Goal: Task Accomplishment & Management: Complete application form

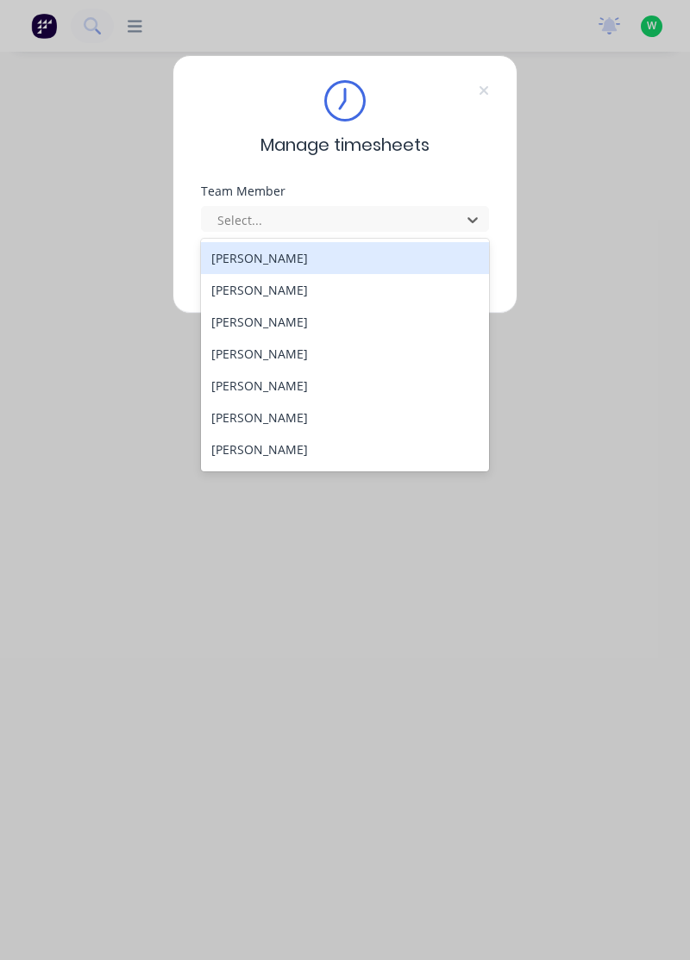
click at [259, 319] on div "[PERSON_NAME]" at bounding box center [345, 322] width 289 height 32
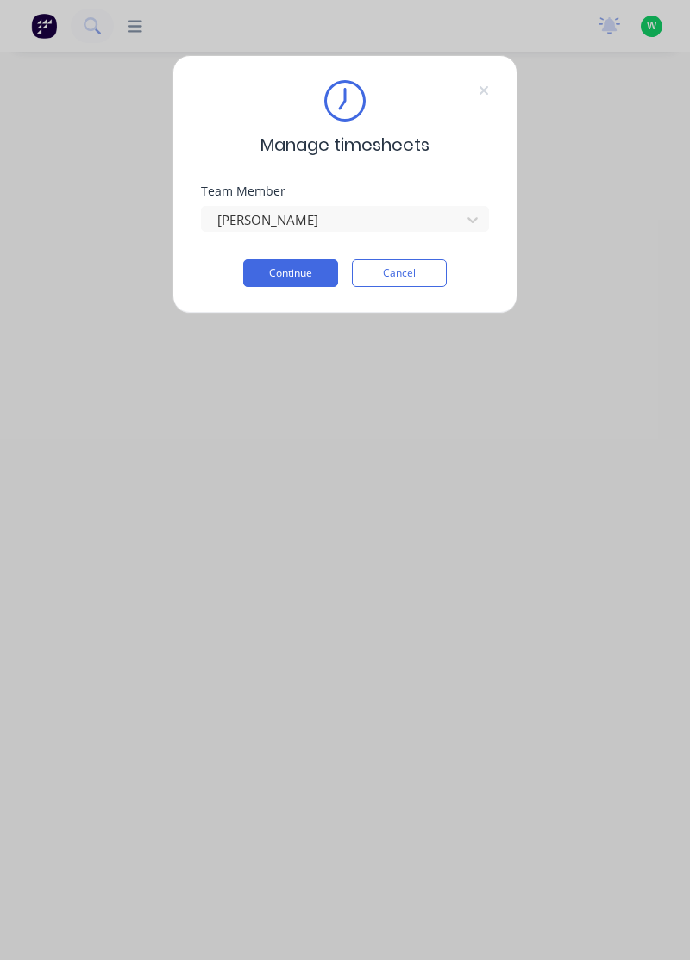
click at [283, 269] on button "Continue" at bounding box center [290, 273] width 95 height 28
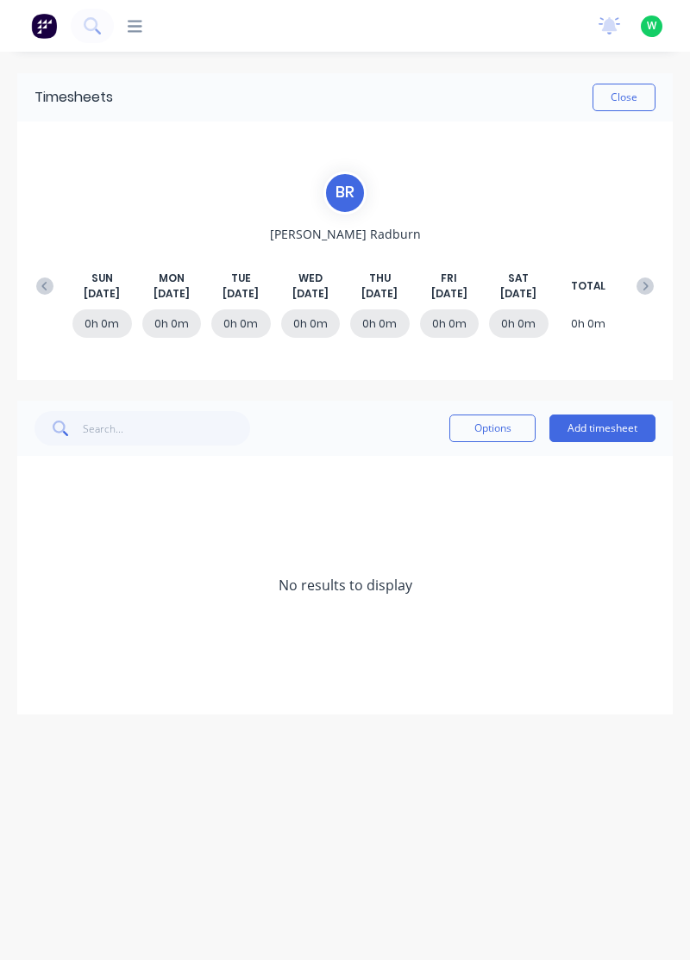
click at [605, 431] on button "Add timesheet" at bounding box center [602, 429] width 106 height 28
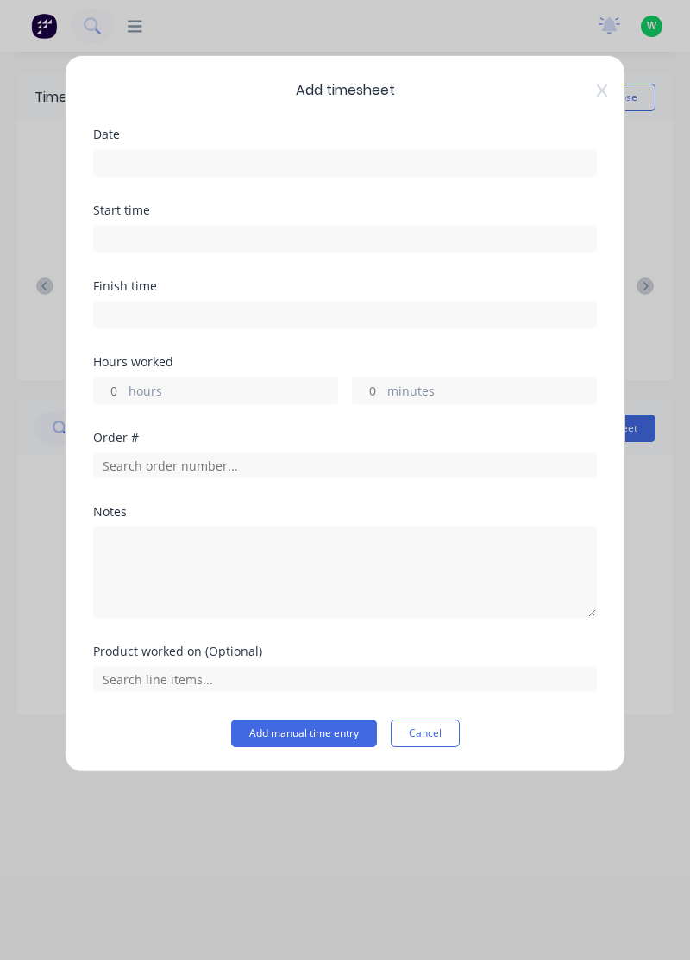
click at [166, 160] on input at bounding box center [345, 163] width 502 height 26
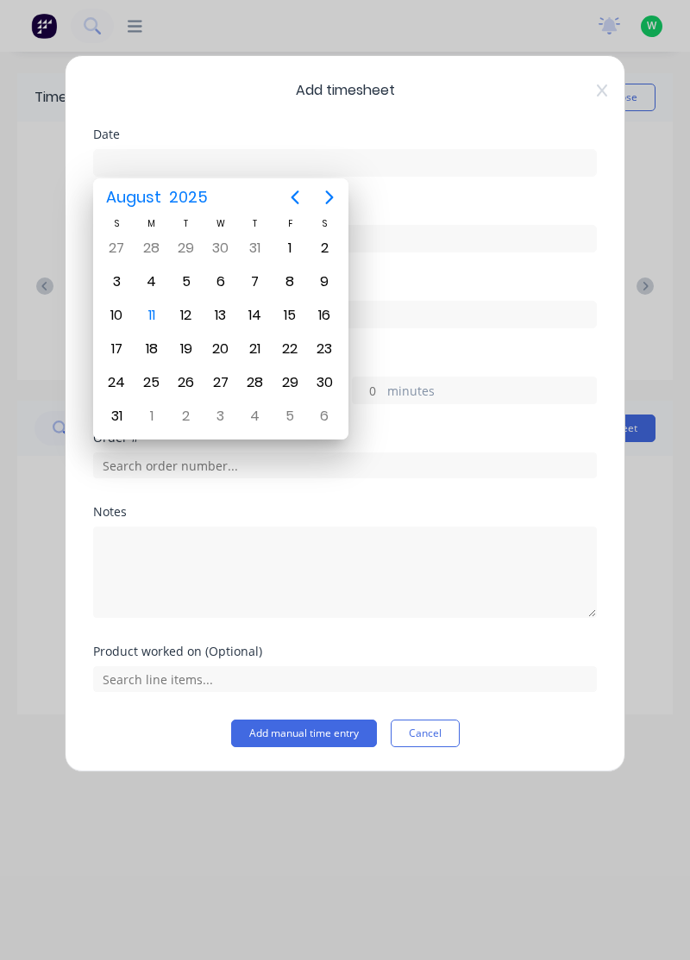
click at [158, 311] on div "11" at bounding box center [152, 316] width 26 height 26
type input "[DATE]"
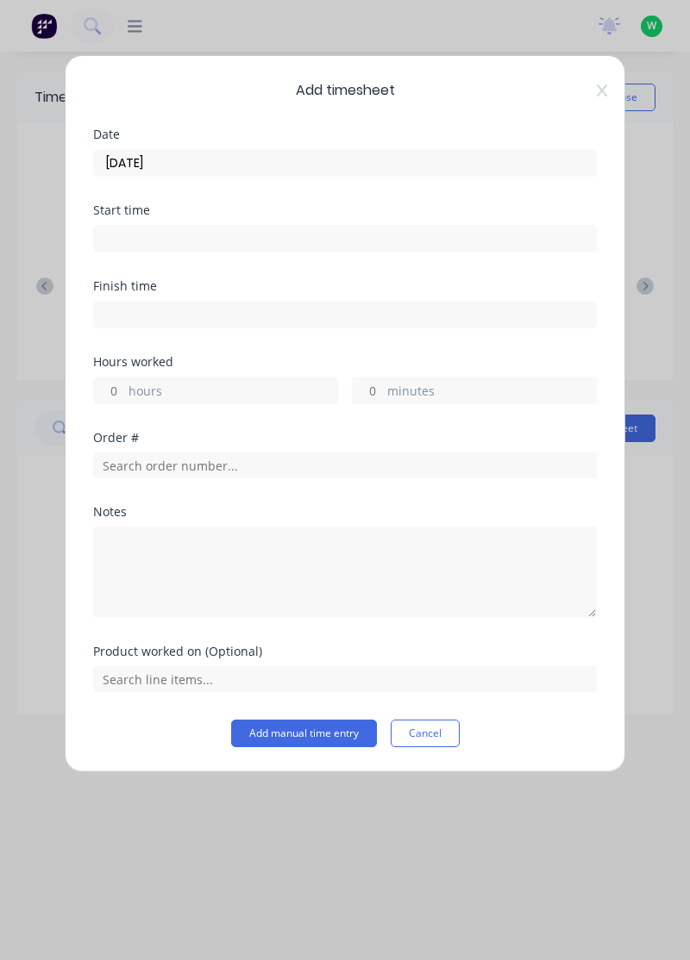
click at [122, 381] on input "hours" at bounding box center [109, 391] width 30 height 26
type input "8"
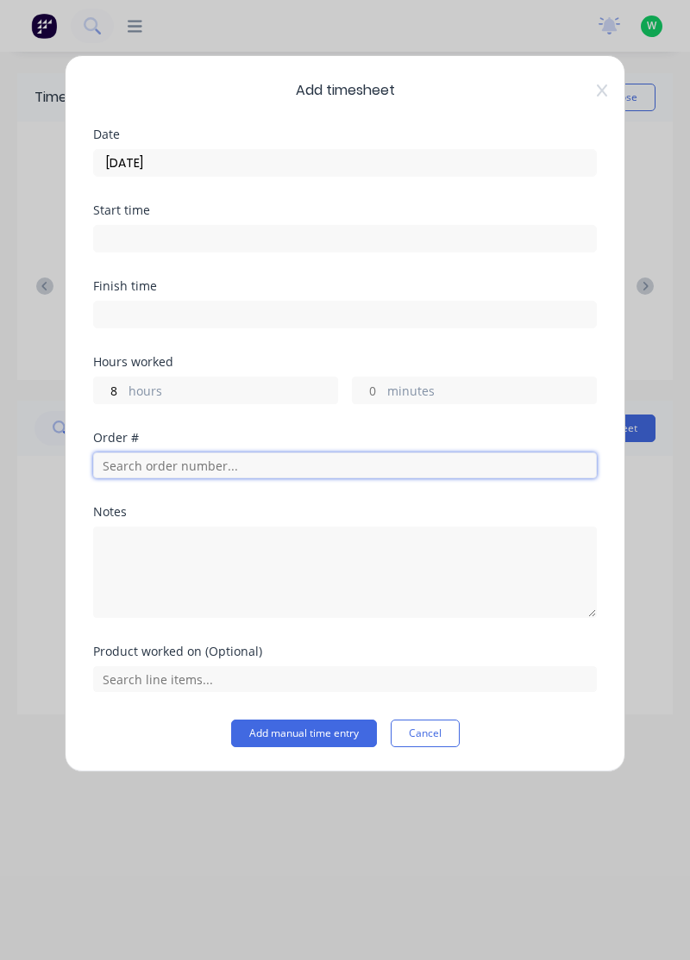
click at [145, 464] on input "text" at bounding box center [344, 466] width 503 height 26
type input "17943"
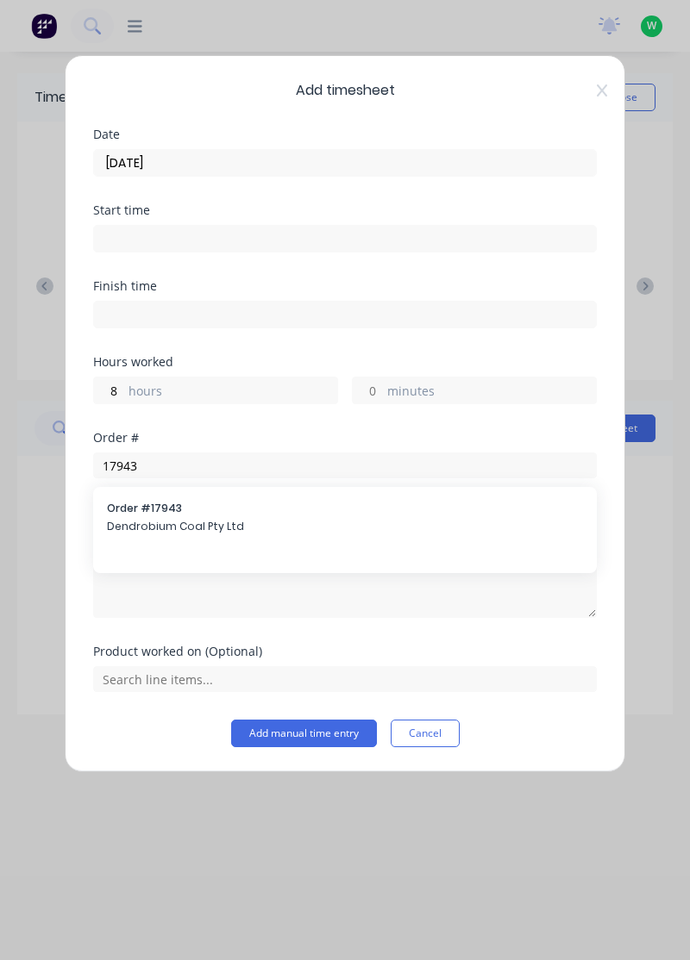
click at [164, 526] on span "Dendrobium Coal Pty Ltd" at bounding box center [345, 527] width 476 height 16
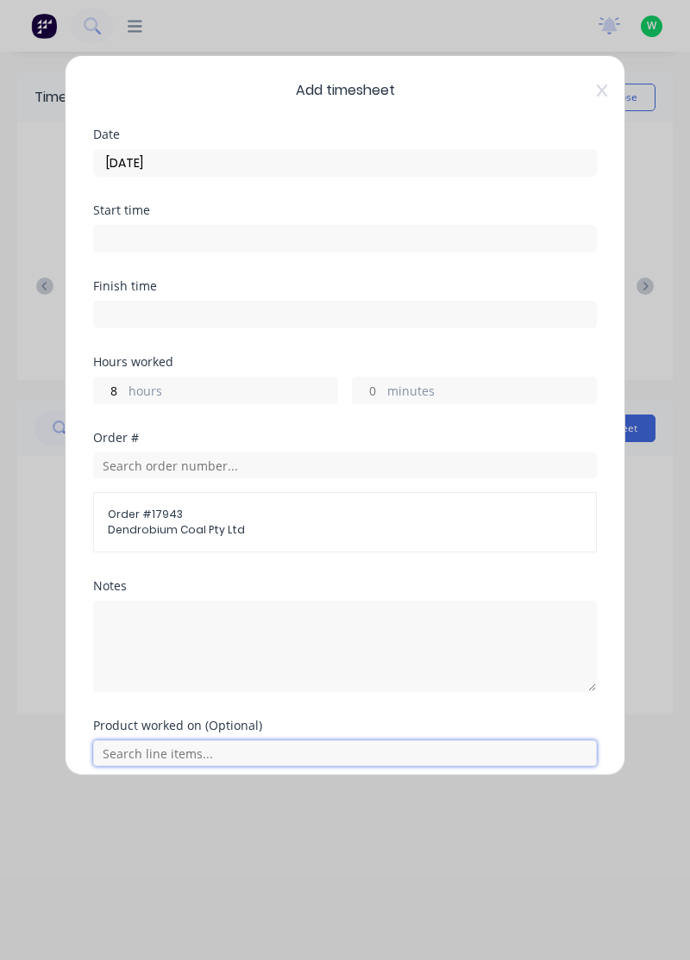
click at [143, 748] on input "text" at bounding box center [344, 753] width 503 height 26
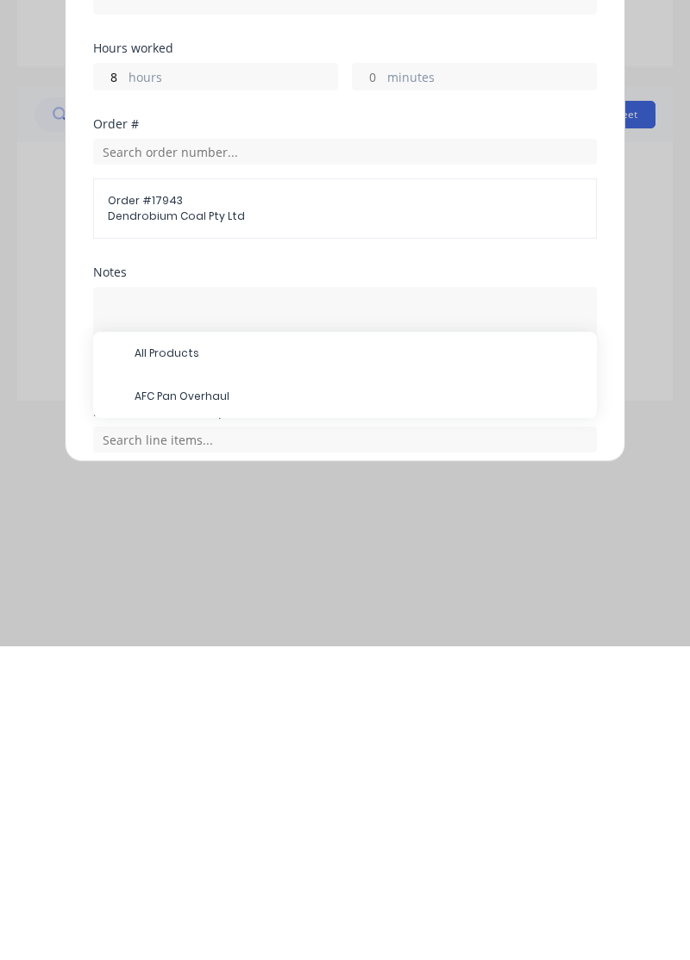
click at [184, 703] on span "AFC Pan Overhaul" at bounding box center [358, 711] width 448 height 16
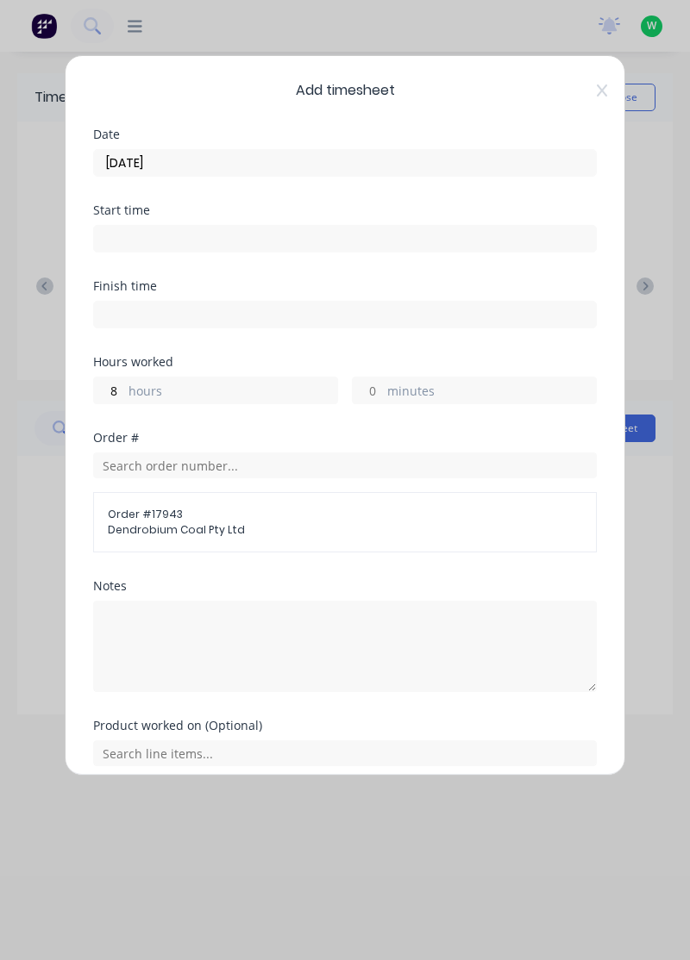
scroll to position [125, 0]
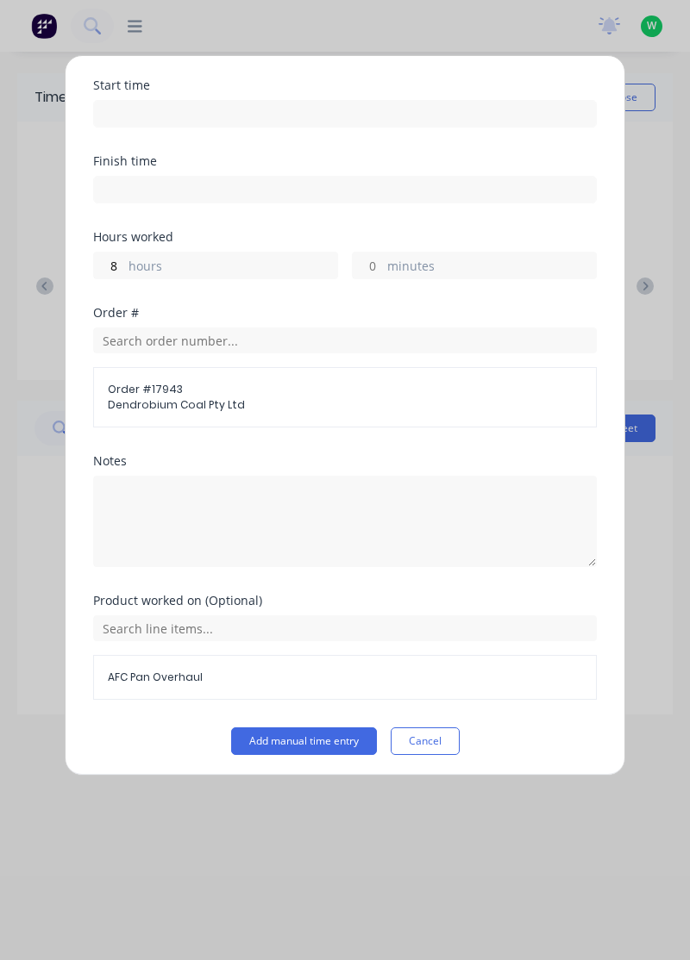
click at [317, 734] on button "Add manual time entry" at bounding box center [304, 742] width 146 height 28
